Goal: Check status: Check status

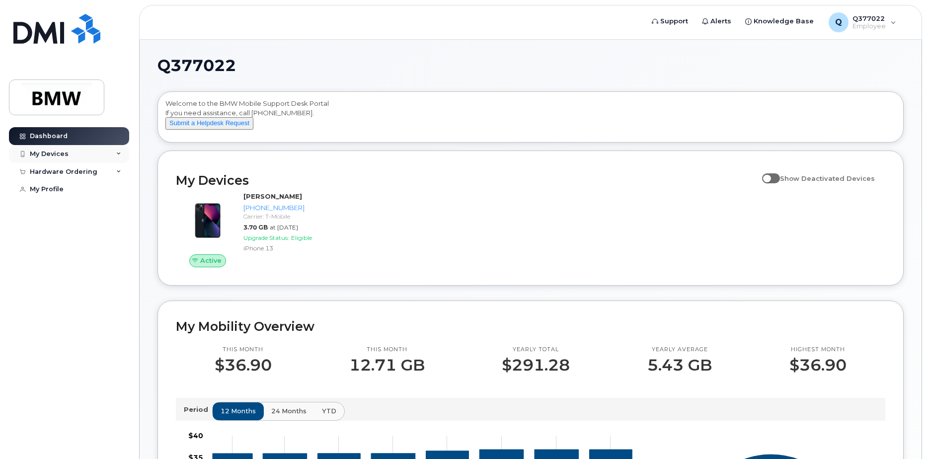
click at [102, 154] on div "My Devices" at bounding box center [69, 154] width 120 height 18
click at [75, 154] on div "My Devices" at bounding box center [69, 154] width 120 height 18
click at [81, 169] on div "Hardware Ordering" at bounding box center [64, 172] width 68 height 8
click at [57, 186] on div "My Orders" at bounding box center [52, 189] width 36 height 9
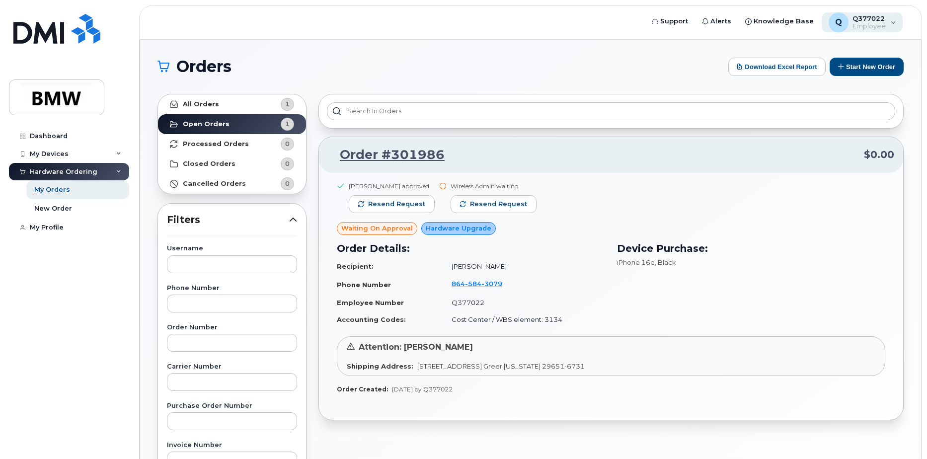
click at [872, 22] on span "Employee" at bounding box center [869, 26] width 33 height 8
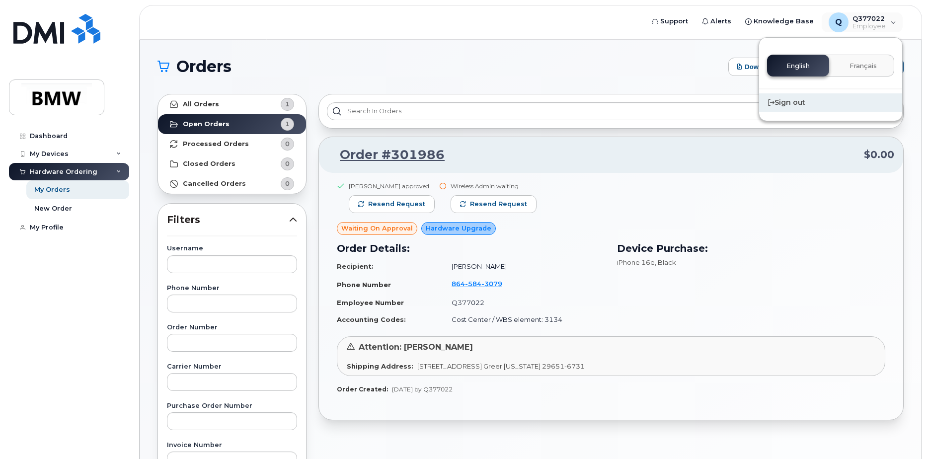
click at [792, 104] on div "Sign out" at bounding box center [830, 102] width 143 height 18
